Goal: Information Seeking & Learning: Learn about a topic

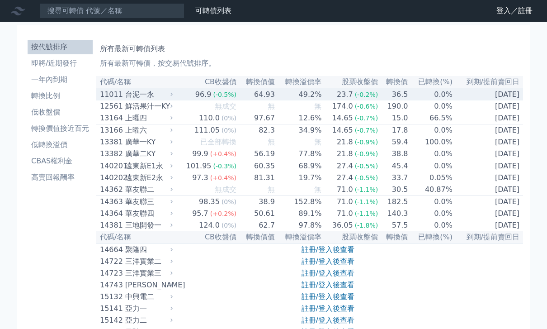
click at [491, 92] on td "[DATE]" at bounding box center [488, 94] width 70 height 12
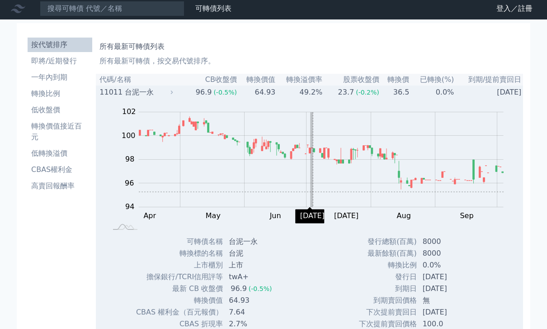
scroll to position [2, 0]
click at [375, 241] on td "發行總額(百萬)" at bounding box center [387, 242] width 59 height 12
click at [302, 268] on div "Zoom Out 100 93 94 95 96 97 98 104 100 102 92 90 L Apr May Jun Jul Aug Sep Oct …" at bounding box center [310, 243] width 429 height 290
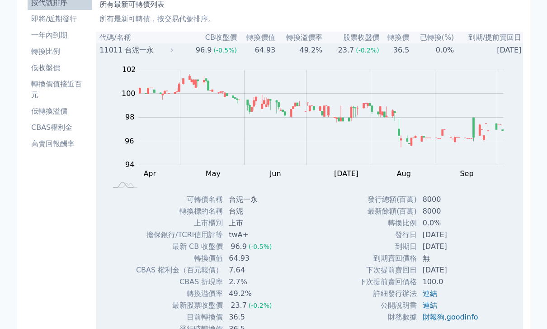
scroll to position [0, 0]
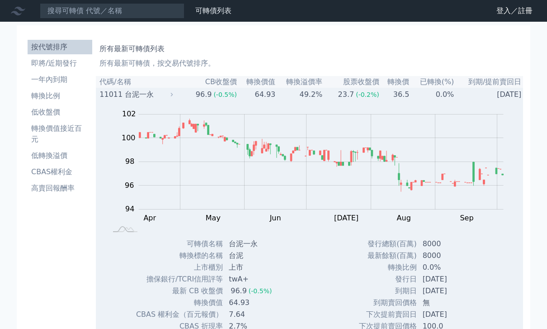
click at [164, 92] on div "台泥一永" at bounding box center [148, 94] width 46 height 11
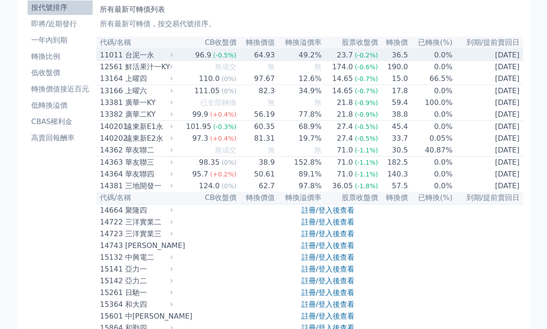
scroll to position [40, 0]
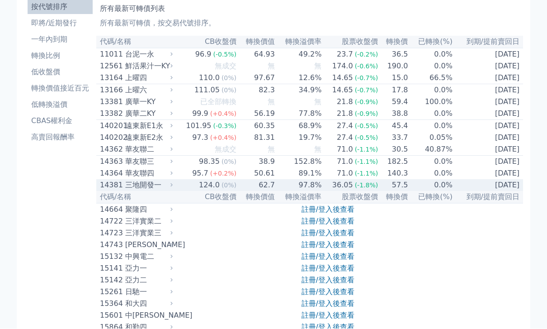
click at [498, 191] on td "[DATE]" at bounding box center [488, 185] width 70 height 12
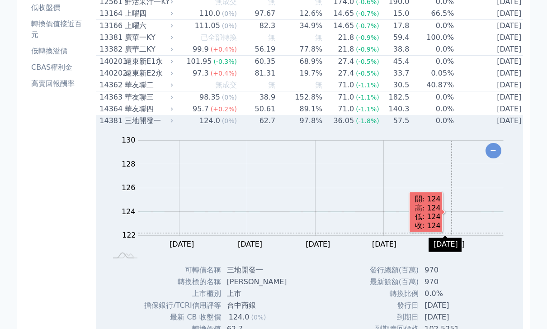
scroll to position [104, 0]
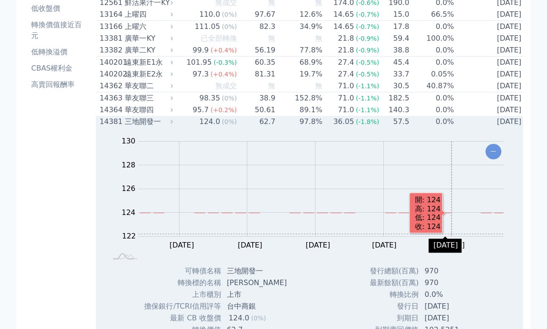
click at [497, 261] on rect at bounding box center [310, 198] width 400 height 127
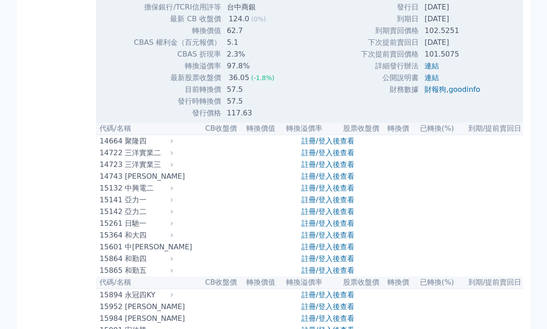
scroll to position [0, 0]
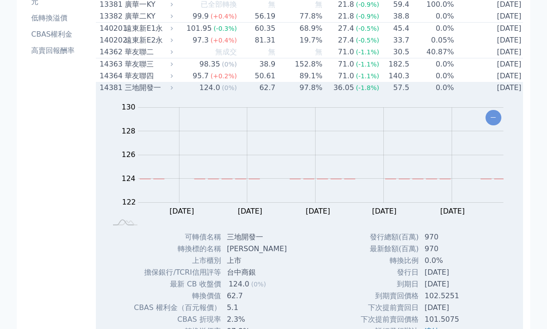
click at [421, 82] on td "0.0%" at bounding box center [432, 77] width 45 height 12
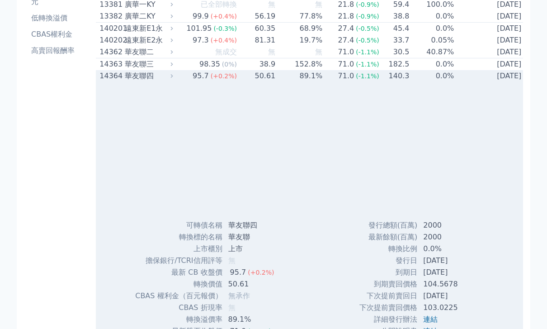
scroll to position [137, 0]
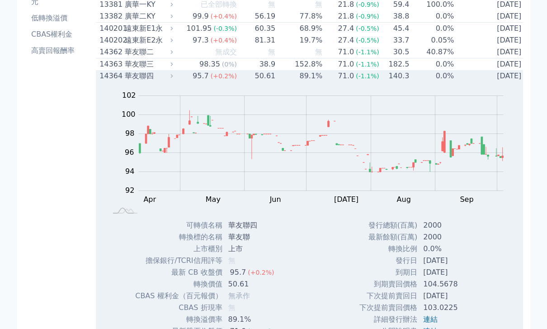
click at [427, 82] on td "0.0%" at bounding box center [432, 76] width 45 height 12
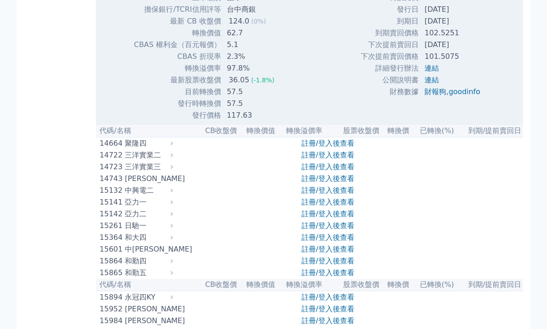
scroll to position [407, 0]
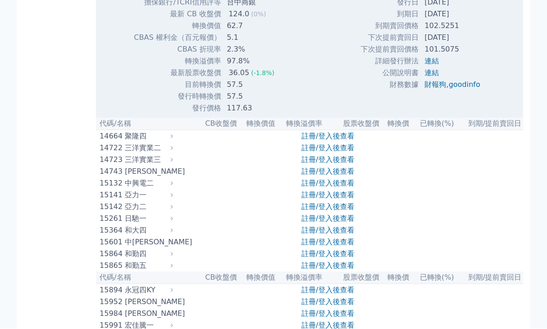
click at [330, 199] on link "註冊/登入後查看" at bounding box center [328, 195] width 53 height 9
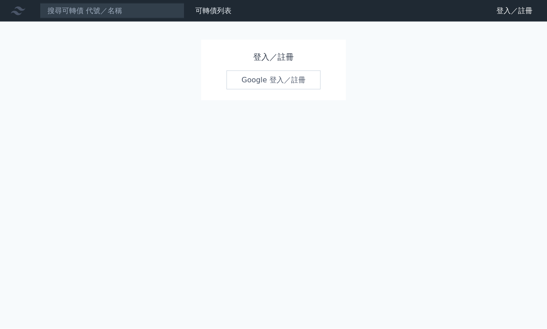
click at [298, 87] on link "Google 登入／註冊" at bounding box center [273, 80] width 94 height 19
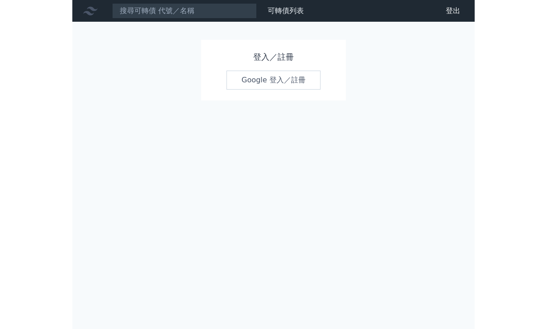
scroll to position [30, 0]
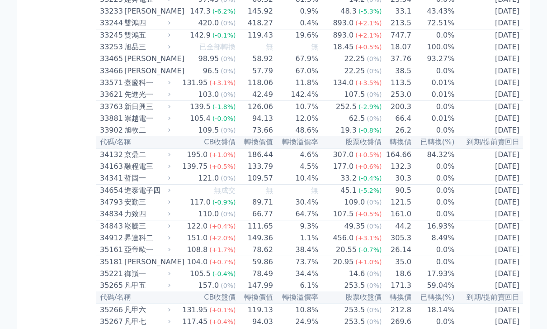
scroll to position [1646, 0]
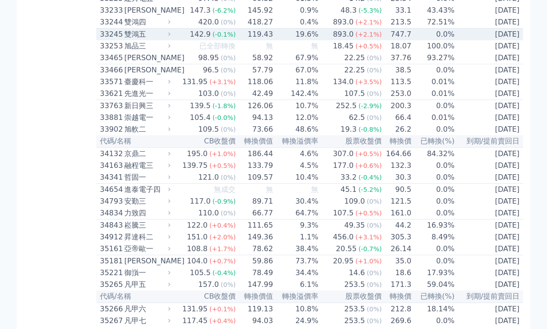
click at [478, 41] on td "[DATE]" at bounding box center [489, 35] width 68 height 12
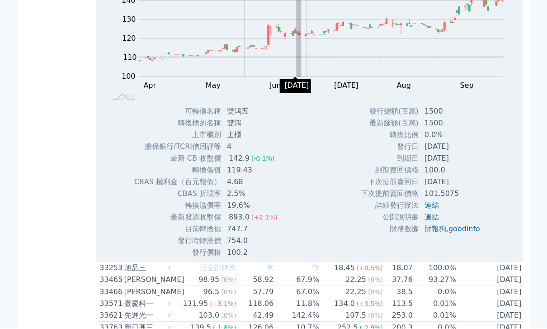
scroll to position [1719, 0]
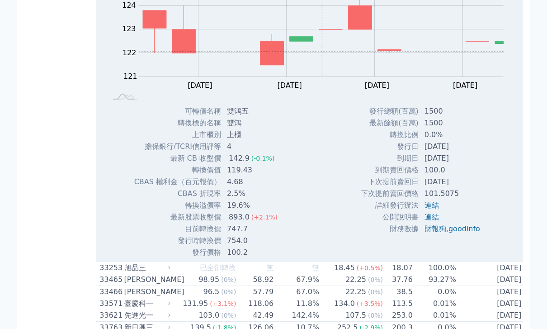
click at [504, 237] on div "Zoom Out 100 80 90 125 124 120 123 122 121 160 L Apr May [DATE] [DATE] [DATE] […" at bounding box center [310, 113] width 429 height 290
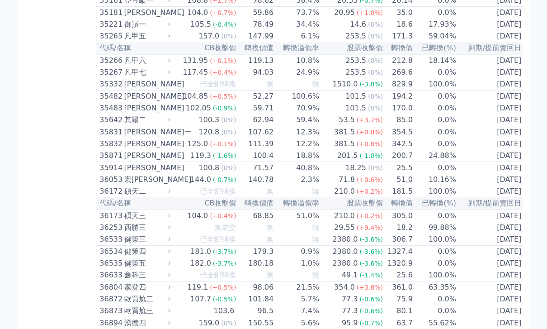
scroll to position [2189, 0]
click at [490, 78] on td "[DATE]" at bounding box center [491, 72] width 68 height 12
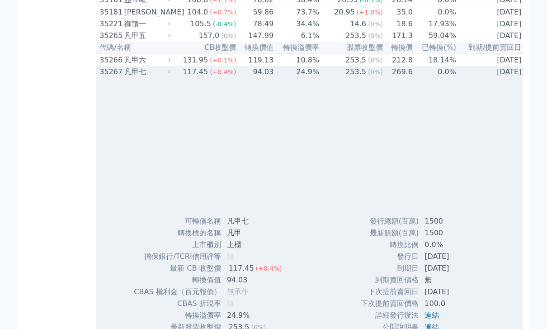
scroll to position [2189, 0]
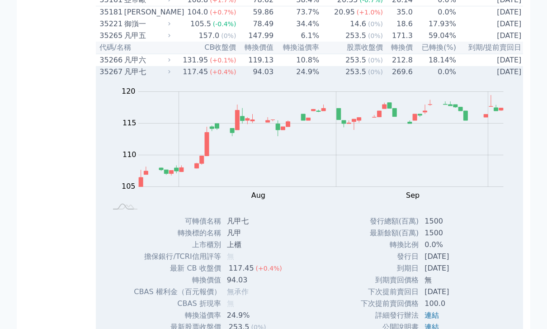
click at [497, 78] on td "[DATE]" at bounding box center [491, 72] width 68 height 12
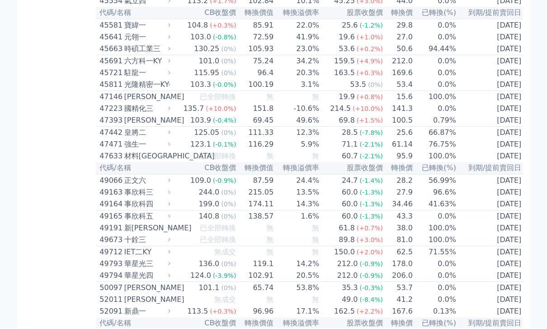
click at [491, 68] on td "[DATE]" at bounding box center [491, 62] width 68 height 12
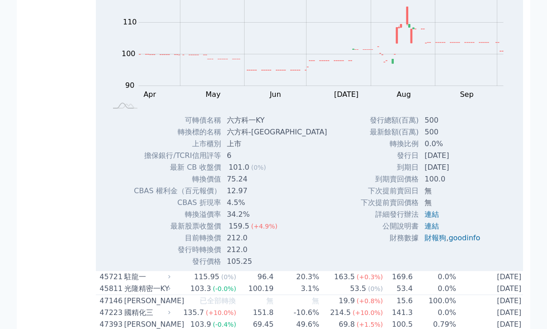
scroll to position [2934, 0]
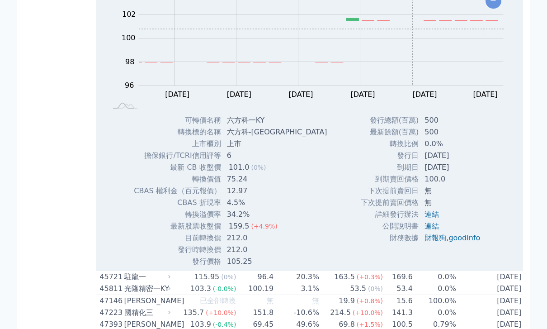
click at [504, 111] on rect at bounding box center [310, 47] width 400 height 127
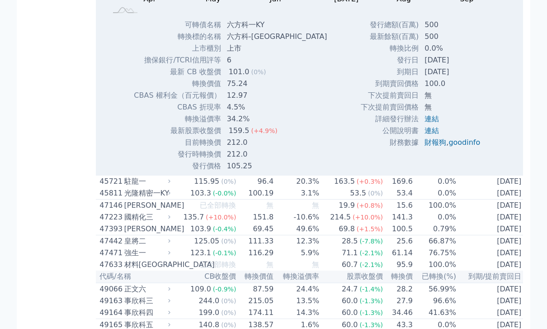
scroll to position [3027, 0]
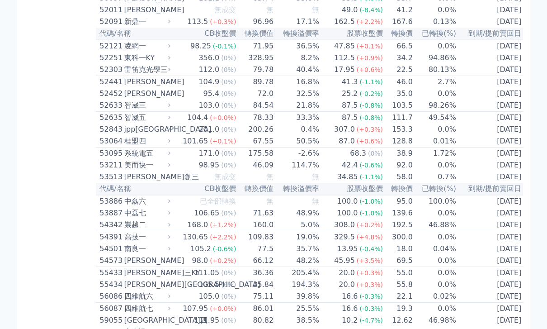
scroll to position [3133, 0]
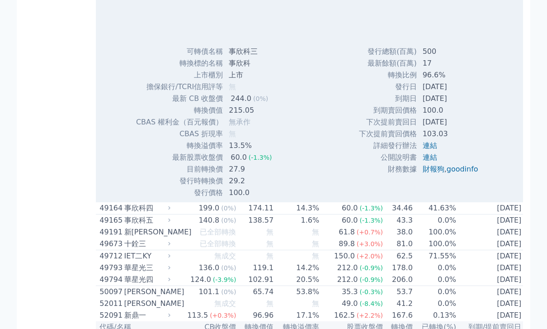
scroll to position [3134, 0]
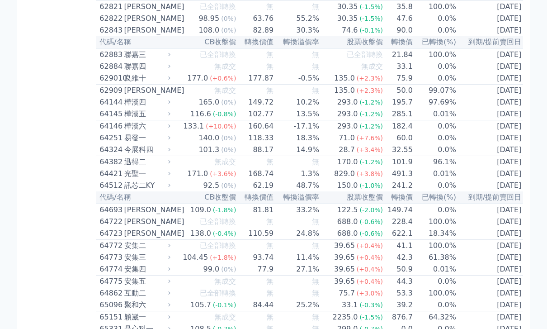
scroll to position [3901, 0]
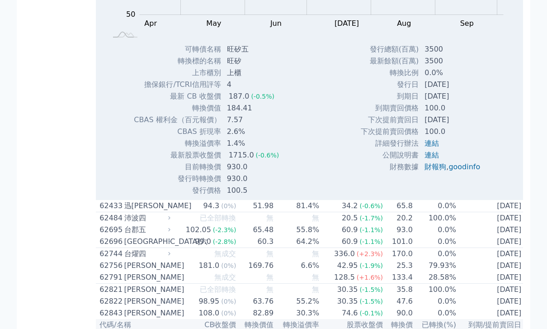
scroll to position [3912, 0]
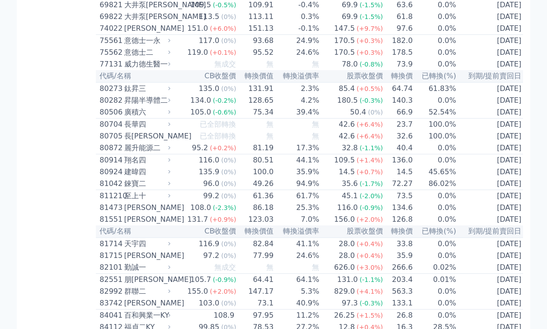
scroll to position [4797, 0]
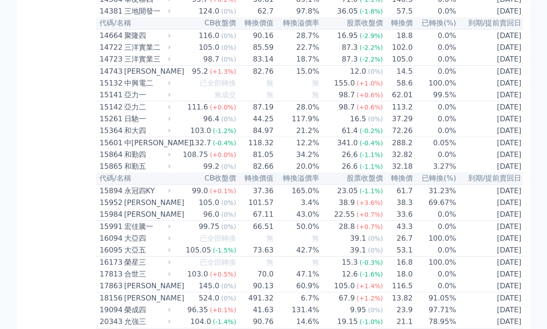
scroll to position [0, 0]
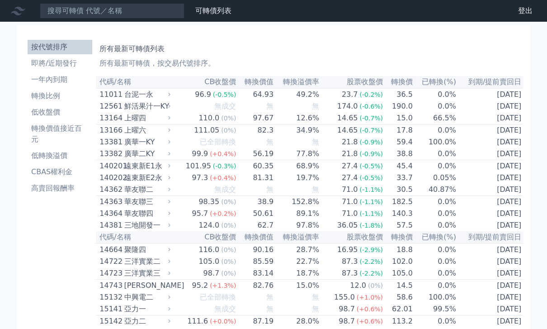
click at [72, 61] on li "即將/近期發行" at bounding box center [60, 63] width 65 height 11
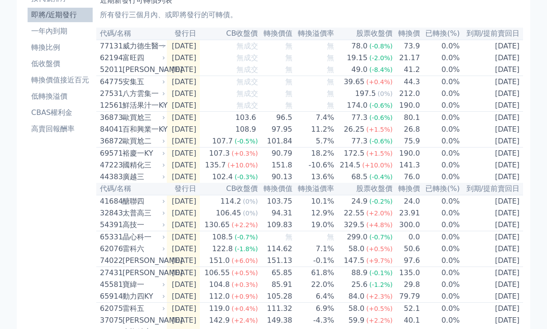
scroll to position [44, 0]
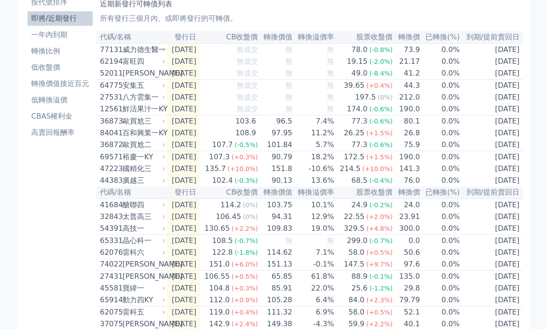
click at [505, 73] on td "[DATE]" at bounding box center [491, 74] width 63 height 12
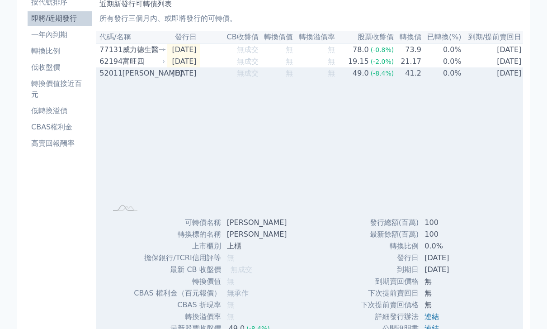
click at [502, 73] on td "[DATE]" at bounding box center [493, 73] width 63 height 12
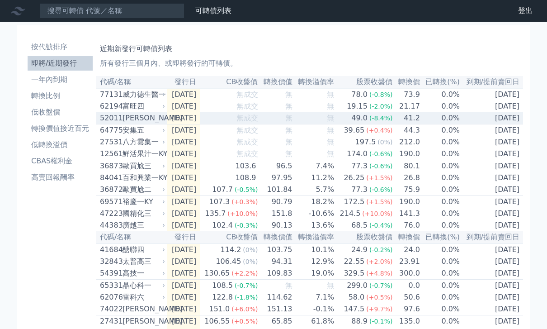
scroll to position [11, 0]
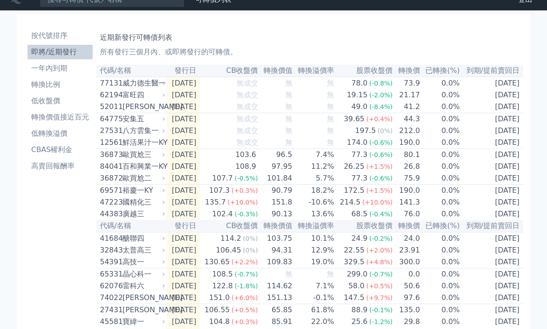
click at [83, 119] on li "轉換價值接近百元" at bounding box center [60, 117] width 65 height 11
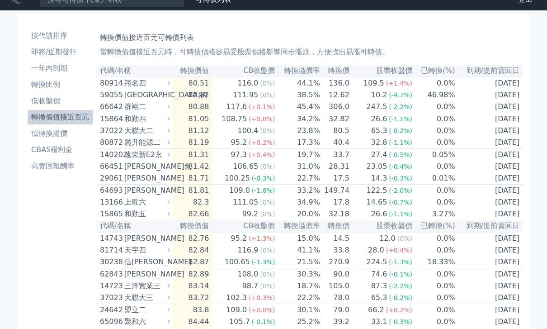
scroll to position [25, 0]
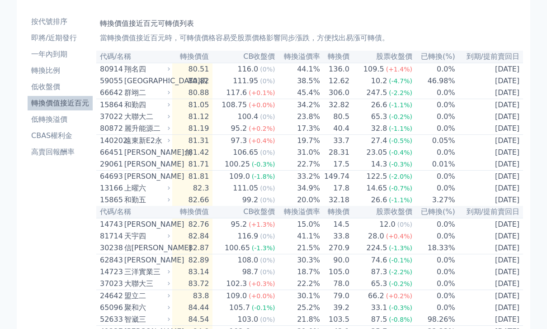
click at [79, 131] on li "CBAS權利金" at bounding box center [60, 135] width 65 height 11
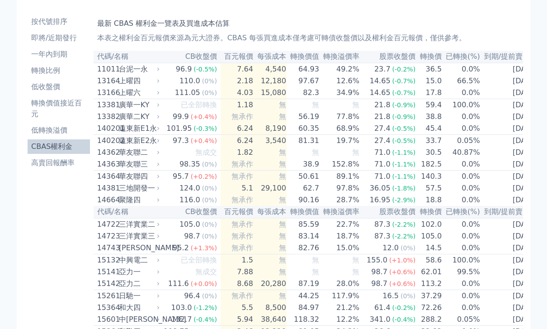
click at [67, 152] on li "CBAS權利金" at bounding box center [59, 146] width 62 height 11
